Goal: Task Accomplishment & Management: Use online tool/utility

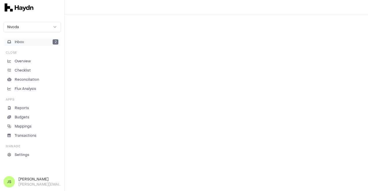
click at [22, 43] on span "Inbox" at bounding box center [19, 41] width 9 height 5
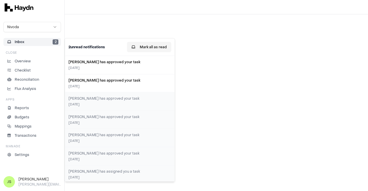
click at [154, 46] on button "Mark all as read" at bounding box center [149, 47] width 44 height 10
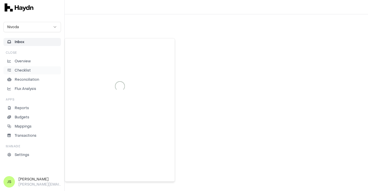
click at [18, 71] on p "Checklist" at bounding box center [23, 70] width 16 height 5
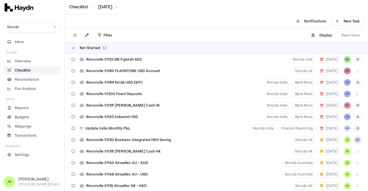
click at [73, 49] on icon at bounding box center [73, 47] width 3 height 3
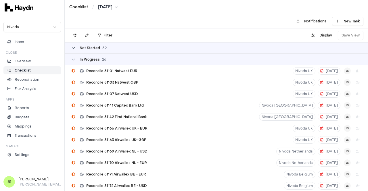
click at [73, 49] on icon at bounding box center [73, 47] width 3 height 3
click at [73, 45] on div "Not Started 52" at bounding box center [216, 47] width 303 height 11
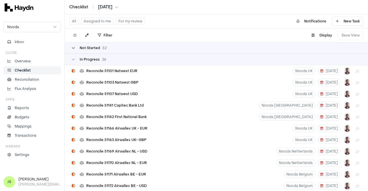
click at [75, 47] on div "Not Started 52" at bounding box center [89, 48] width 35 height 5
click at [74, 48] on icon at bounding box center [73, 47] width 3 height 3
click at [72, 47] on icon at bounding box center [73, 47] width 3 height 3
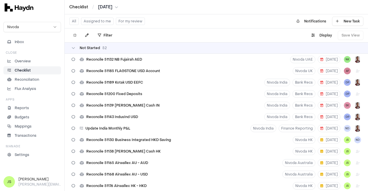
click at [93, 20] on button "Assigned to me" at bounding box center [97, 21] width 32 height 7
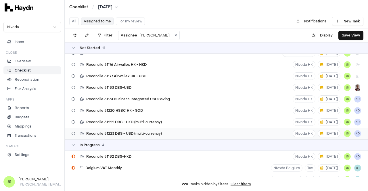
scroll to position [57, 0]
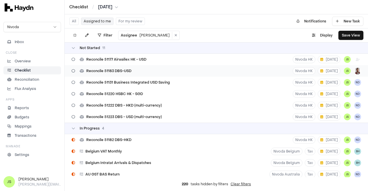
click at [354, 71] on html "Checklist / [DATE] Nivoda Inbox Close Overview Checklist Reconciliation Flux An…" at bounding box center [184, 95] width 368 height 191
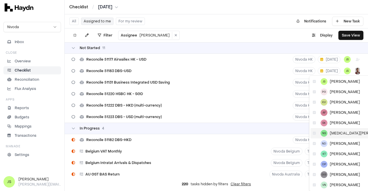
scroll to position [29, 0]
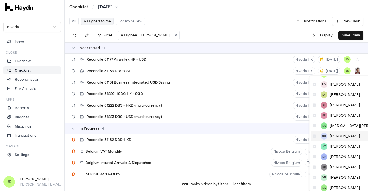
click at [343, 135] on span "[PERSON_NAME]" at bounding box center [344, 136] width 30 height 5
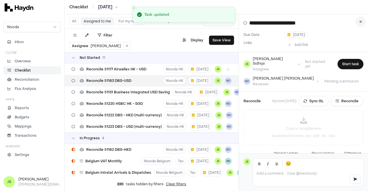
click at [359, 20] on icon at bounding box center [360, 21] width 3 height 3
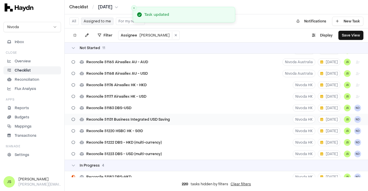
scroll to position [29, 0]
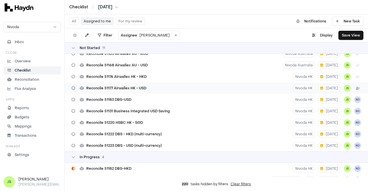
click at [354, 88] on html "Checklist / [DATE] Nivoda Inbox Close Overview Checklist Reconciliation Flux An…" at bounding box center [184, 95] width 368 height 191
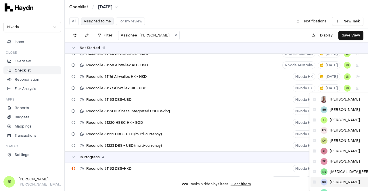
click at [338, 181] on span "[PERSON_NAME]" at bounding box center [344, 182] width 30 height 5
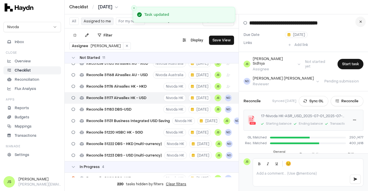
click at [360, 20] on button at bounding box center [360, 22] width 10 height 10
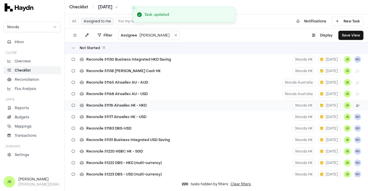
click at [354, 105] on html "Checklist / [DATE] Nivoda Inbox Close Overview Checklist Reconciliation Flux An…" at bounding box center [184, 95] width 368 height 191
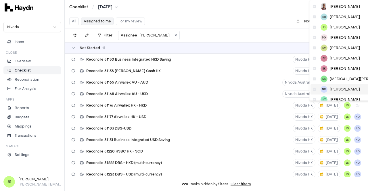
click at [339, 89] on span "[PERSON_NAME]" at bounding box center [344, 89] width 30 height 5
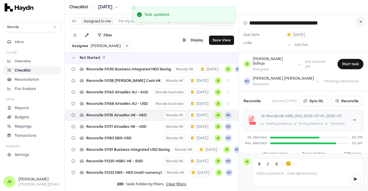
click at [361, 20] on button at bounding box center [360, 22] width 10 height 10
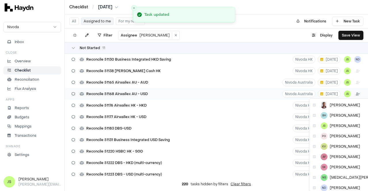
click at [356, 94] on html "Checklist / [DATE] Nivoda Inbox Close Overview Checklist Reconciliation Flux An…" at bounding box center [184, 95] width 368 height 191
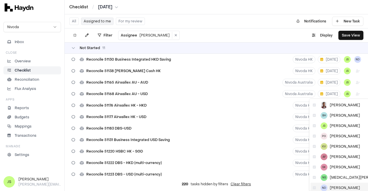
click at [343, 181] on span "[PERSON_NAME]" at bounding box center [344, 188] width 30 height 5
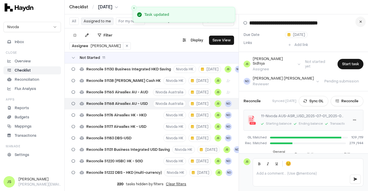
click at [362, 24] on button at bounding box center [360, 22] width 10 height 10
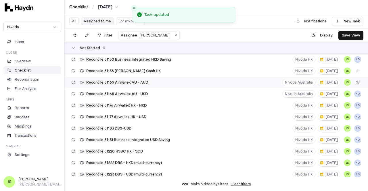
click at [352, 82] on html "Checklist / [DATE] Nivoda Inbox Close Overview Checklist Reconciliation Flux An…" at bounding box center [184, 95] width 368 height 191
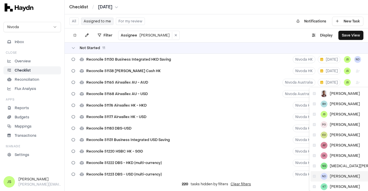
click at [336, 177] on span "[PERSON_NAME]" at bounding box center [344, 176] width 30 height 5
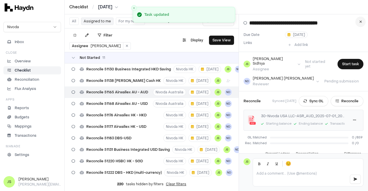
click at [364, 20] on button at bounding box center [360, 22] width 10 height 10
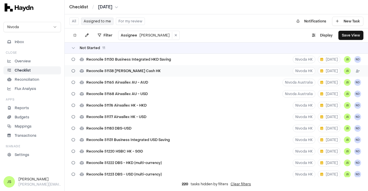
click at [353, 70] on html "Checklist / [DATE] Nivoda Inbox Close Overview Checklist Reconciliation Flux An…" at bounding box center [184, 95] width 368 height 191
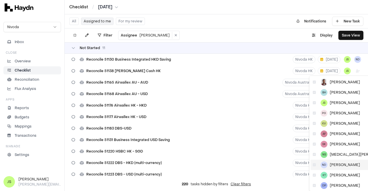
click at [342, 163] on span "[PERSON_NAME]" at bounding box center [344, 165] width 30 height 5
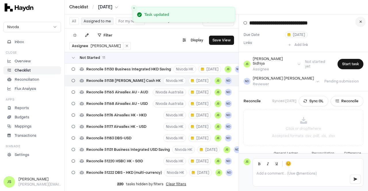
click at [361, 23] on icon at bounding box center [360, 21] width 3 height 3
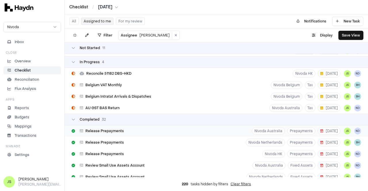
scroll to position [115, 0]
